Goal: Task Accomplishment & Management: Use online tool/utility

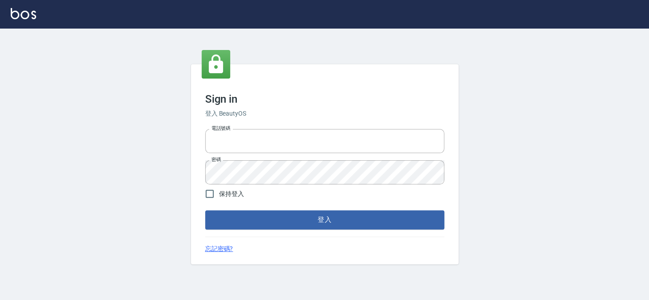
type input "27151227"
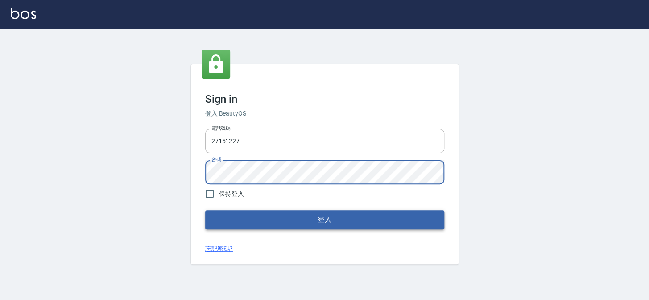
click at [323, 219] on button "登入" at bounding box center [324, 219] width 239 height 19
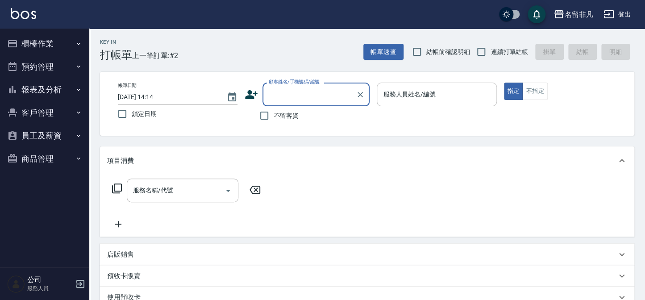
click at [423, 95] on div "服務人員姓名/編號 服務人員姓名/編號" at bounding box center [437, 95] width 120 height 24
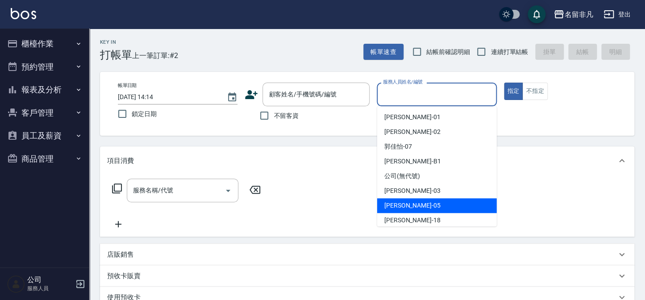
click at [410, 204] on span "[PERSON_NAME] -05" at bounding box center [412, 205] width 56 height 9
type input "[PERSON_NAME]-05"
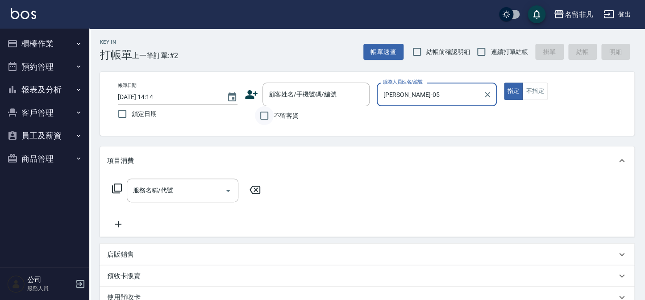
click at [262, 114] on input "不留客資" at bounding box center [264, 115] width 19 height 19
checkbox input "true"
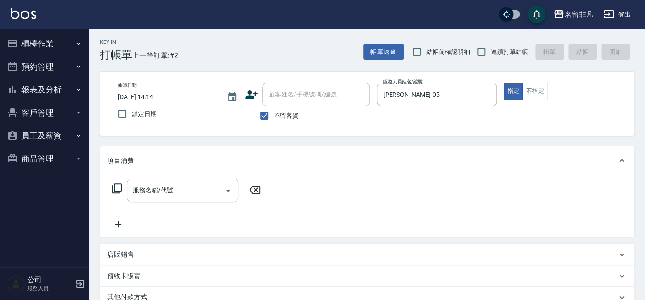
click at [117, 186] on icon at bounding box center [117, 188] width 11 height 11
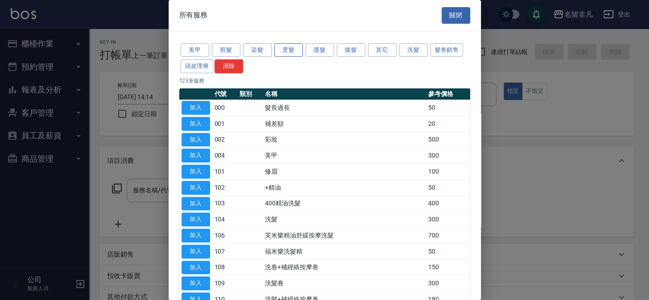
click at [286, 49] on button "燙髮" at bounding box center [288, 50] width 29 height 14
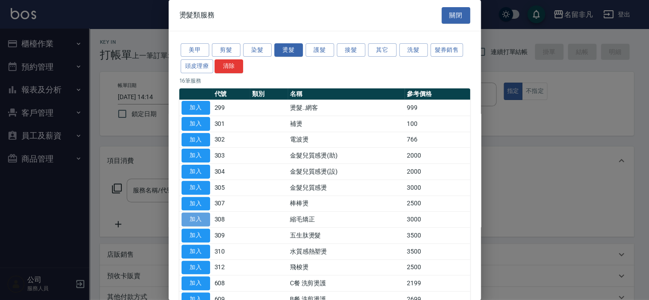
click at [192, 215] on button "加入" at bounding box center [196, 219] width 29 height 14
type input "縮毛矯正(308)"
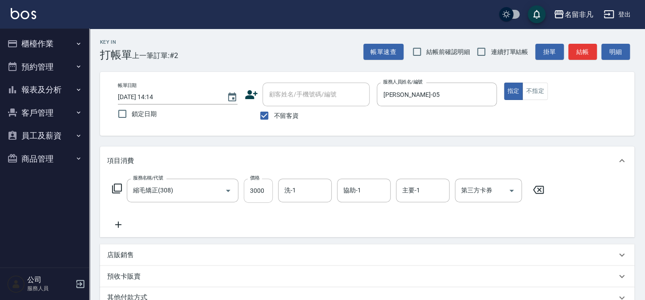
click at [261, 191] on input "3000" at bounding box center [258, 190] width 29 height 24
type input "2500"
click at [303, 190] on input "洗-1" at bounding box center [305, 190] width 46 height 16
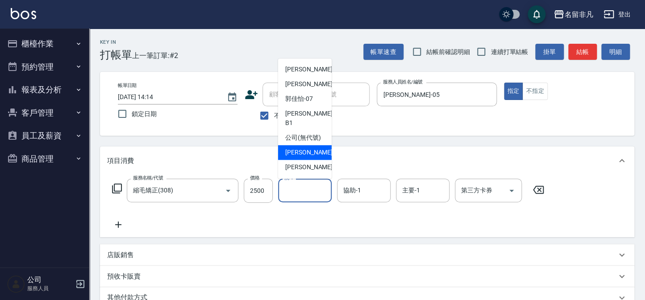
scroll to position [14, 0]
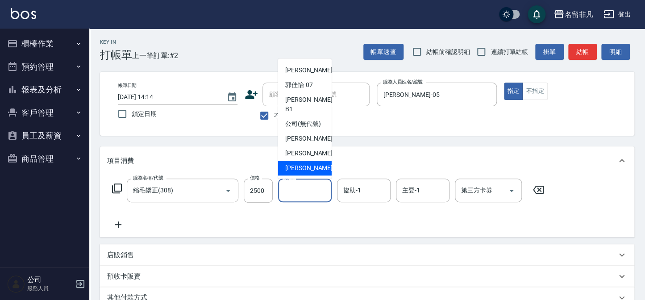
click at [321, 168] on div "[PERSON_NAME]-18" at bounding box center [305, 168] width 54 height 15
type input "[PERSON_NAME]-18"
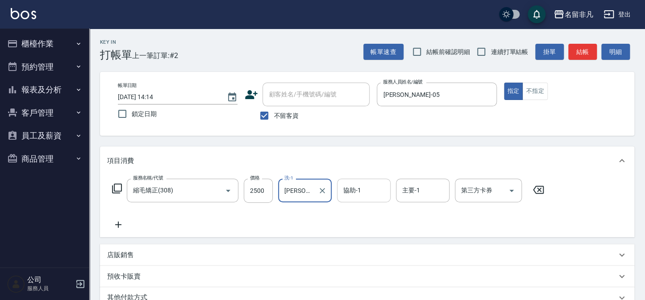
click at [362, 187] on input "協助-1" at bounding box center [364, 190] width 46 height 16
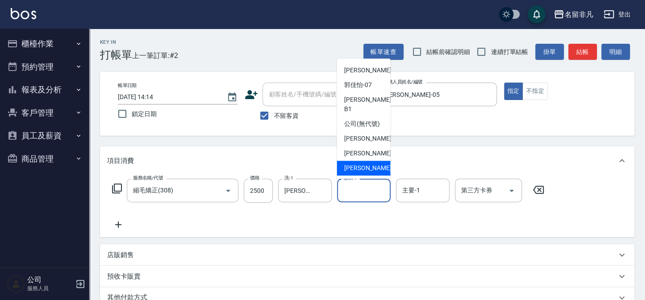
click at [363, 167] on span "[PERSON_NAME]-18" at bounding box center [372, 167] width 56 height 9
type input "[PERSON_NAME]-18"
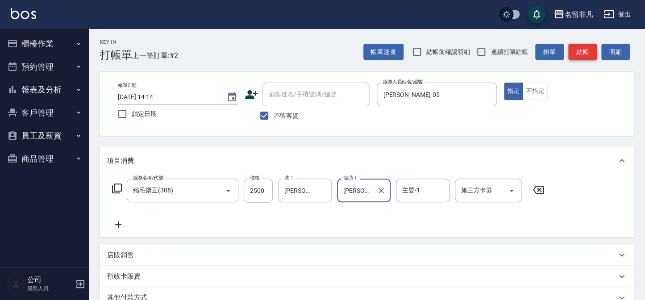
click at [580, 52] on button "結帳" at bounding box center [582, 52] width 29 height 17
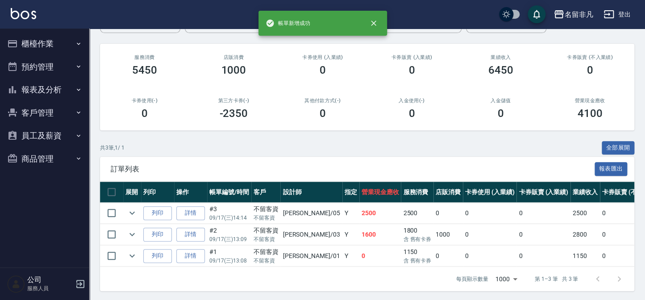
scroll to position [102, 0]
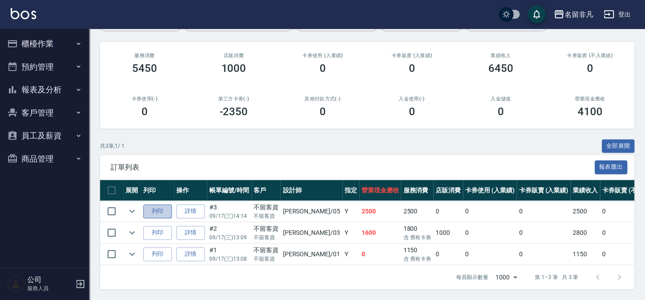
click at [162, 206] on button "列印" at bounding box center [157, 211] width 29 height 14
click at [129, 206] on icon "expand row" at bounding box center [132, 211] width 11 height 11
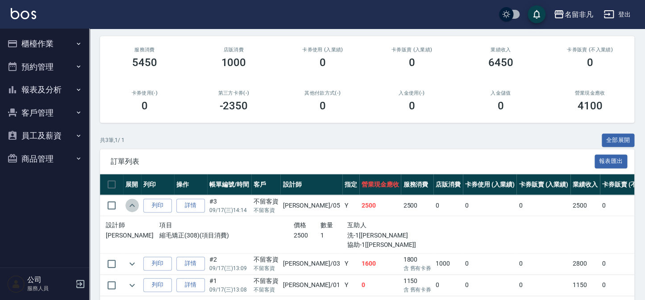
click at [127, 203] on icon "expand row" at bounding box center [132, 205] width 11 height 11
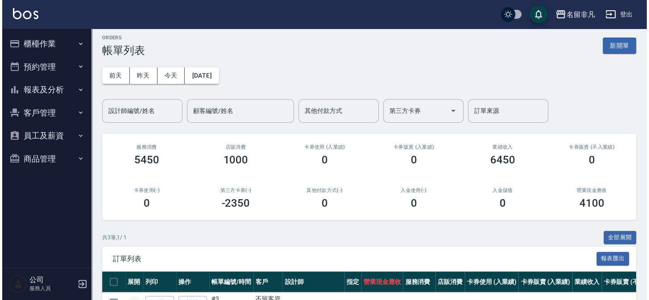
scroll to position [0, 0]
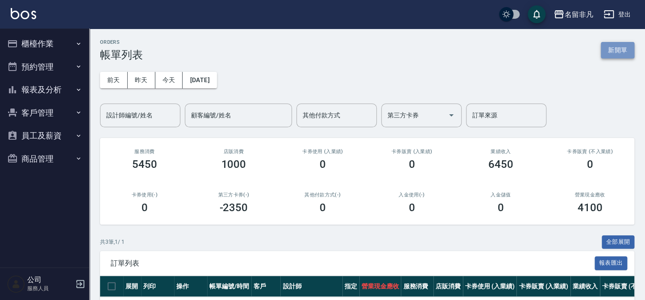
click at [630, 54] on button "新開單" at bounding box center [617, 50] width 33 height 17
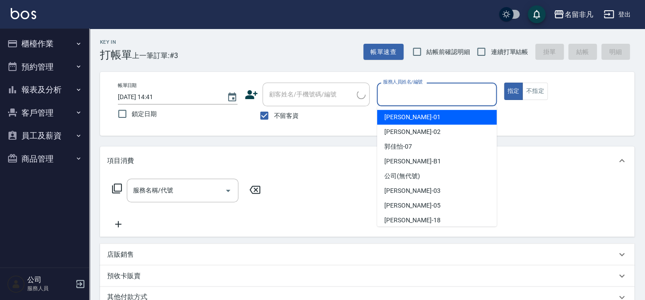
click at [454, 90] on input "服務人員姓名/編號" at bounding box center [437, 95] width 112 height 16
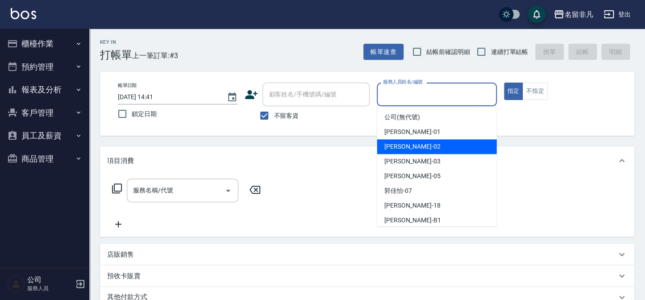
click at [423, 141] on div "[PERSON_NAME]-02" at bounding box center [437, 146] width 120 height 15
type input "[PERSON_NAME]-02"
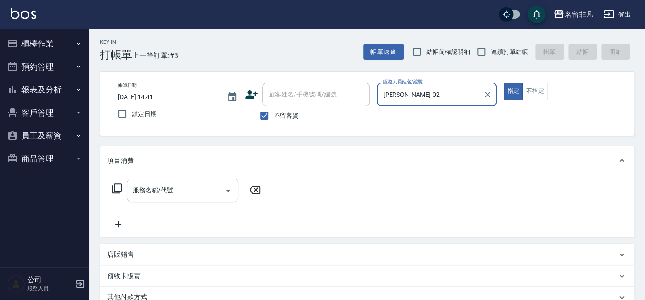
click at [200, 185] on input "服務名稱/代號" at bounding box center [176, 190] width 90 height 16
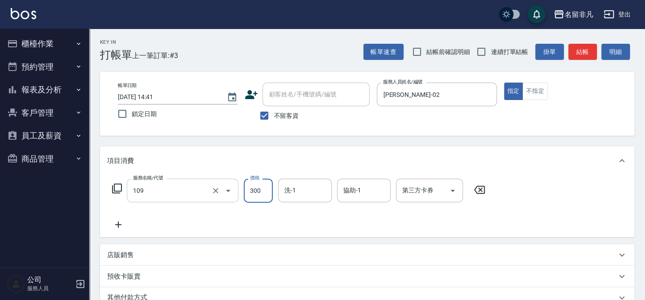
type input "洗髮卷(109)"
type input "1"
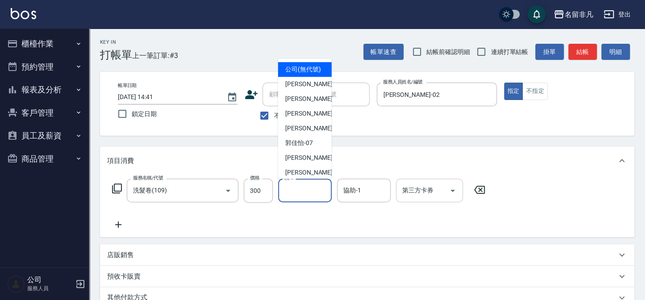
click at [414, 194] on div "第三方卡券 第三方卡券" at bounding box center [429, 190] width 67 height 24
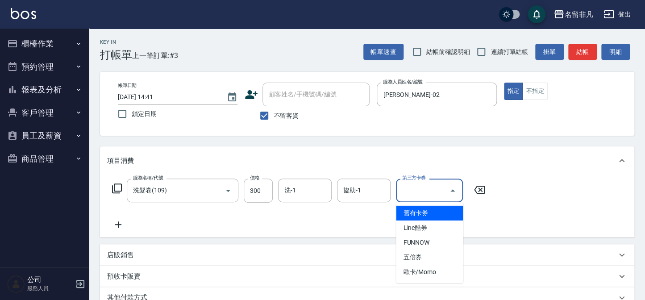
click at [407, 211] on span "舊有卡券" at bounding box center [429, 213] width 67 height 15
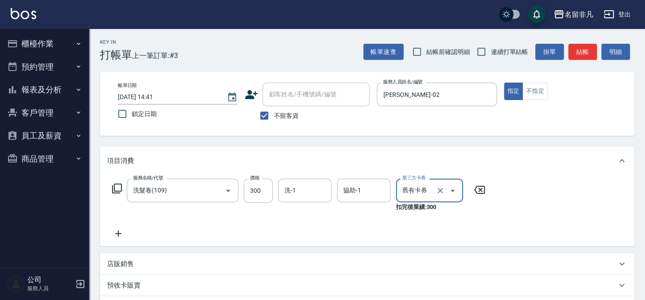
type input "舊有卡券"
click at [119, 188] on icon at bounding box center [117, 188] width 11 height 11
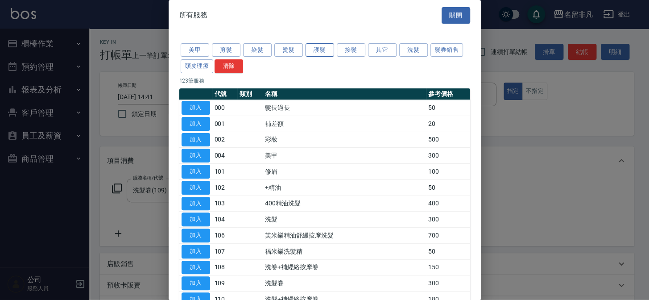
click at [313, 46] on button "護髮" at bounding box center [320, 50] width 29 height 14
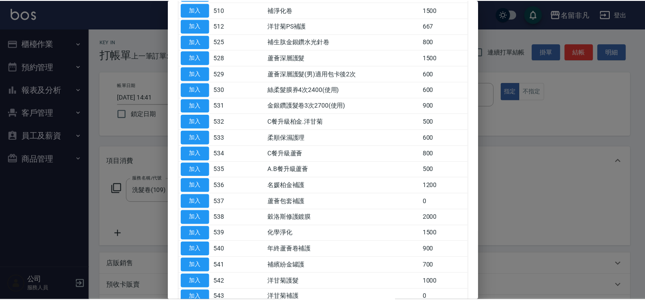
scroll to position [243, 0]
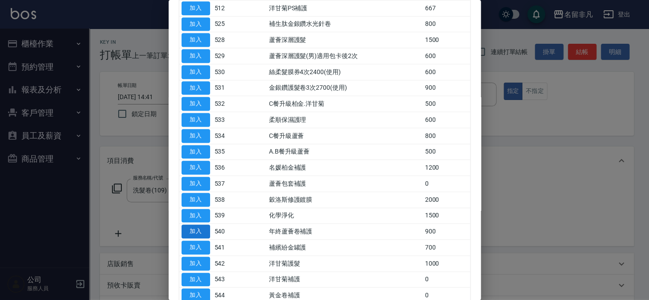
click at [194, 231] on button "加入" at bounding box center [196, 231] width 29 height 14
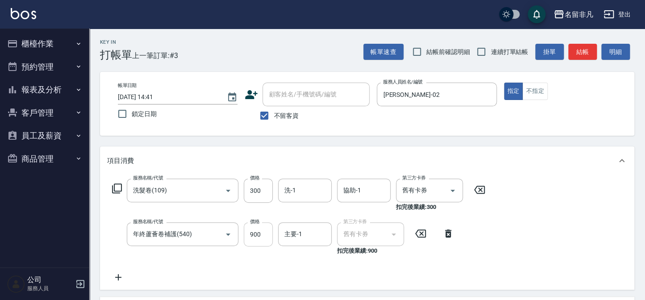
click at [254, 227] on input "900" at bounding box center [258, 234] width 29 height 24
type input "1200"
type input "[PERSON_NAME]-18"
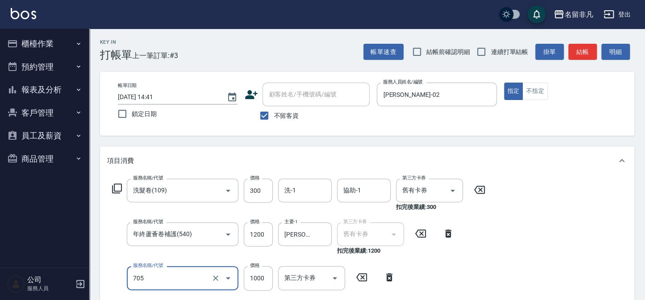
type input "頭皮深層體驗後包卡(705)"
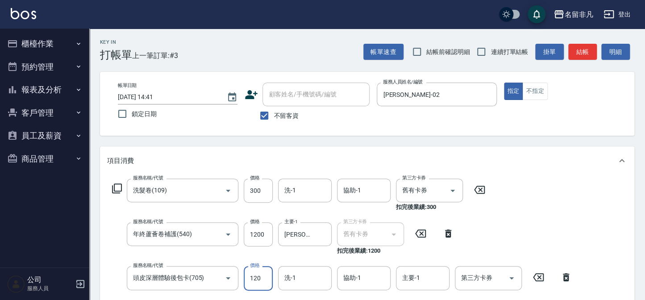
type input "1200"
click at [474, 282] on input "第三方卡券" at bounding box center [482, 278] width 46 height 16
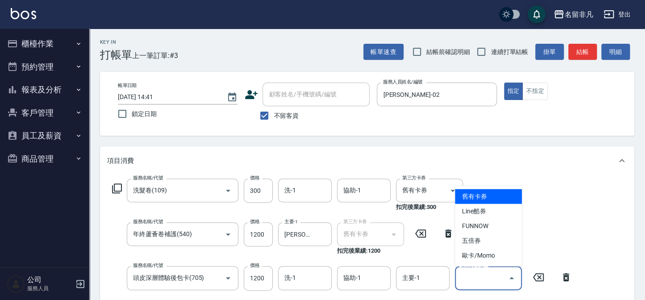
click at [481, 191] on span "舊有卡券" at bounding box center [488, 196] width 67 height 15
type input "舊有卡券"
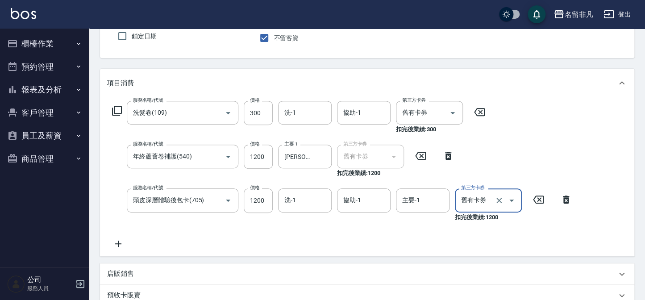
scroll to position [81, 0]
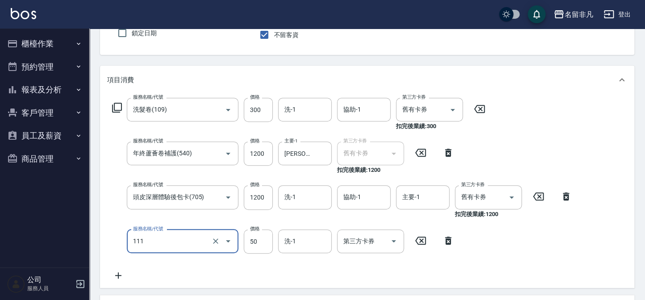
type input "上捲(111)"
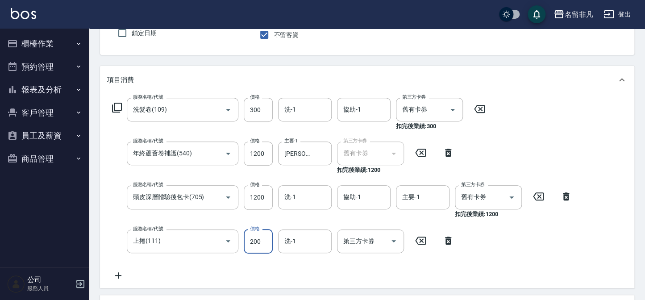
type input "200"
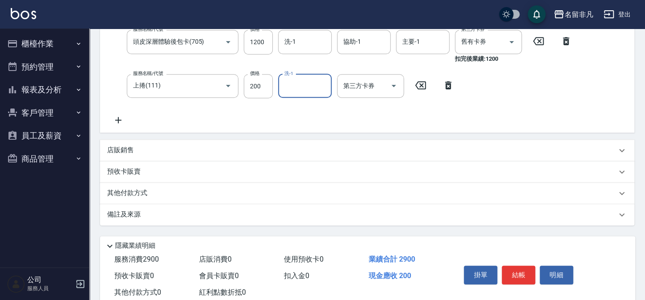
scroll to position [243, 0]
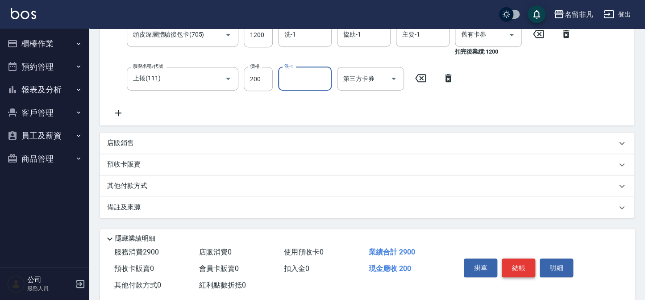
click at [508, 262] on button "結帳" at bounding box center [517, 267] width 33 height 19
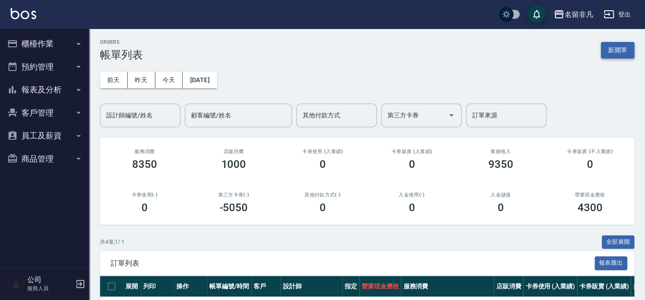
click at [624, 48] on button "新開單" at bounding box center [617, 50] width 33 height 17
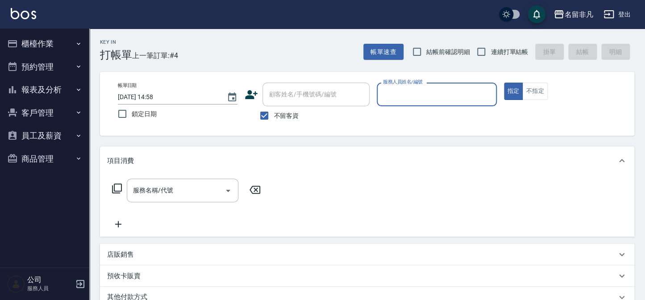
click at [463, 98] on input "服務人員姓名/編號" at bounding box center [437, 95] width 112 height 16
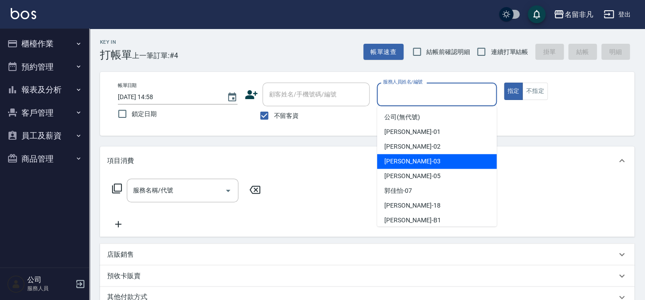
drag, startPoint x: 434, startPoint y: 161, endPoint x: 420, endPoint y: 133, distance: 30.9
click at [433, 161] on div "[PERSON_NAME] -03" at bounding box center [437, 161] width 120 height 15
type input "[PERSON_NAME]-03"
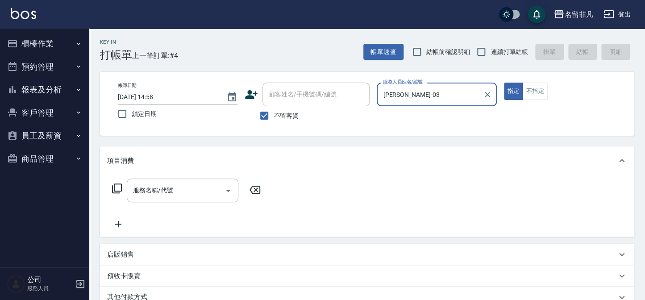
click at [115, 186] on icon at bounding box center [117, 188] width 11 height 11
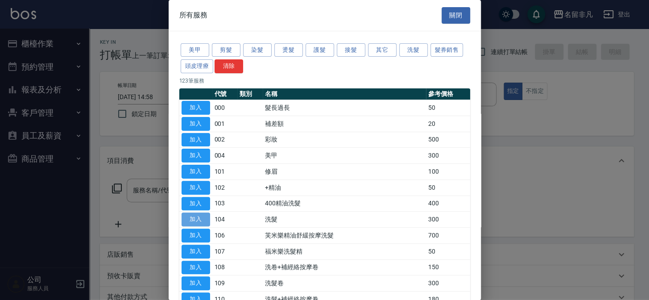
click at [198, 218] on button "加入" at bounding box center [196, 219] width 29 height 14
type input "洗髮(104)"
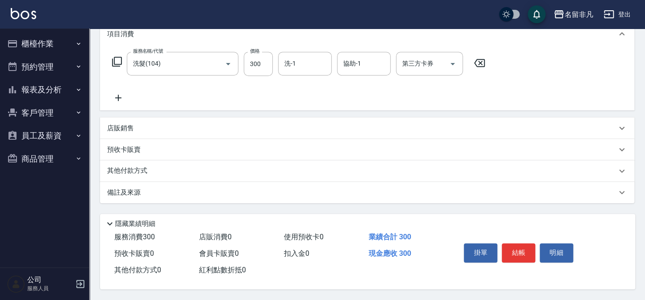
scroll to position [129, 0]
click at [513, 249] on button "結帳" at bounding box center [517, 252] width 33 height 19
